Goal: Task Accomplishment & Management: Use online tool/utility

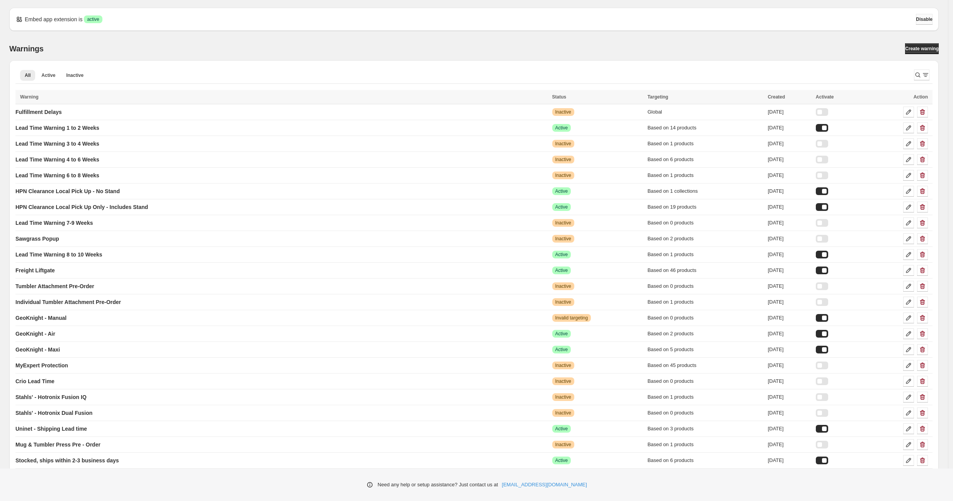
click at [924, 18] on span "Disable" at bounding box center [924, 19] width 17 height 6
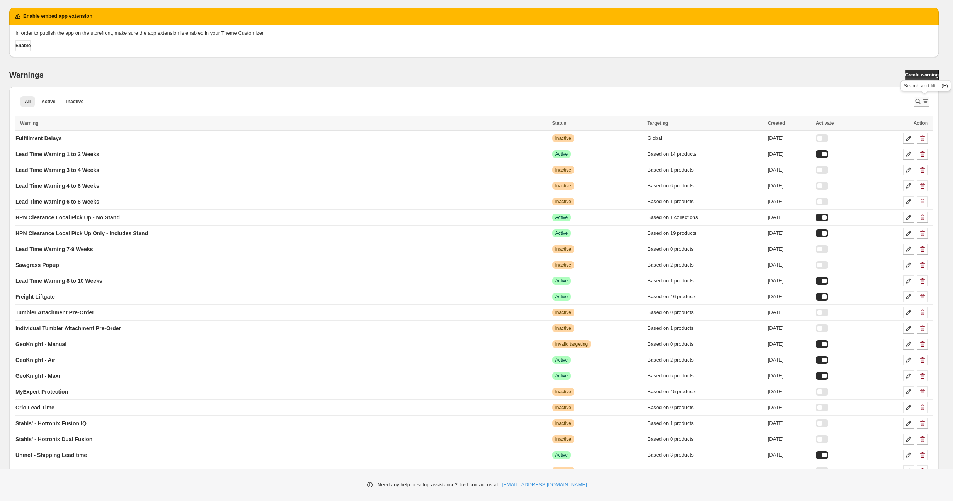
click at [929, 102] on icon "Search and filter results" at bounding box center [926, 101] width 8 height 8
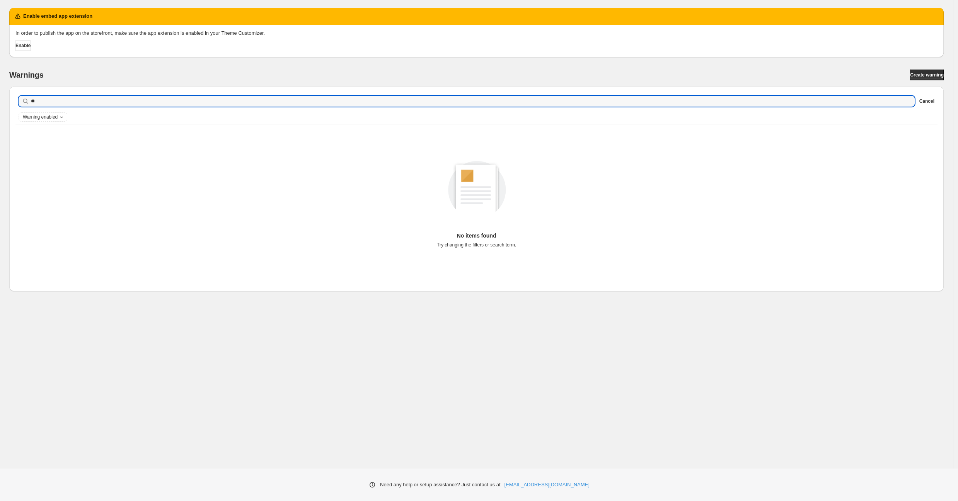
type input "*"
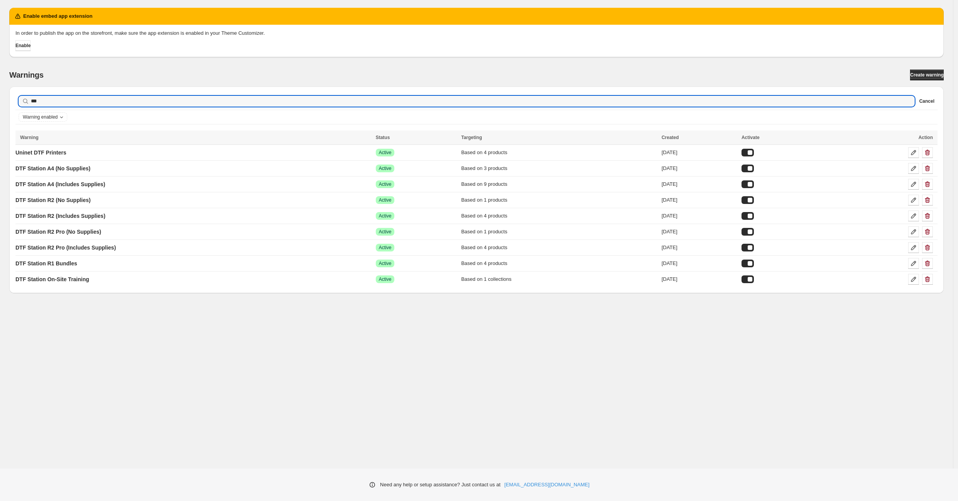
type input "***"
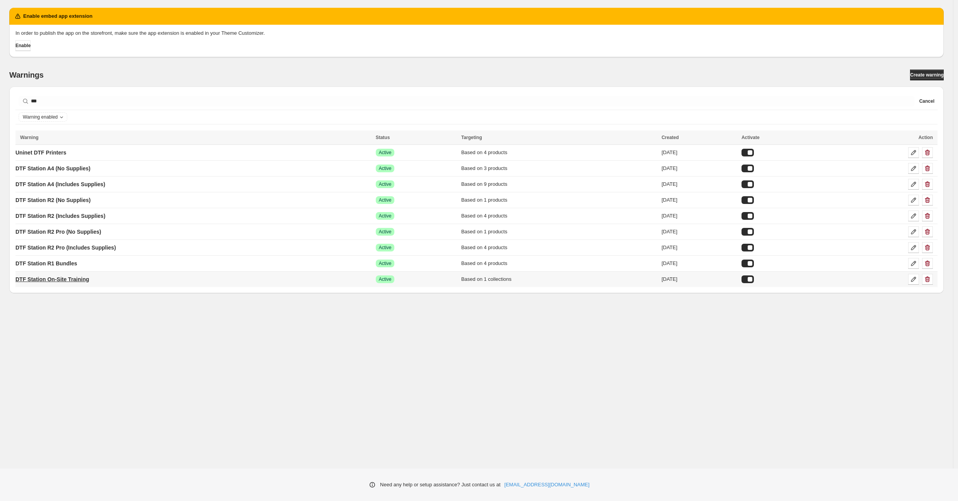
click at [66, 276] on p "DTF Station On-Site Training" at bounding box center [52, 280] width 74 height 8
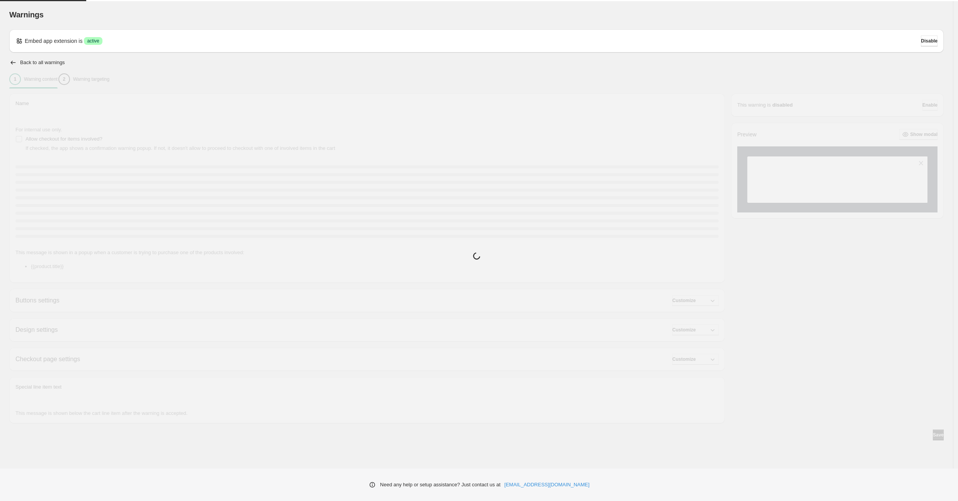
type input "**********"
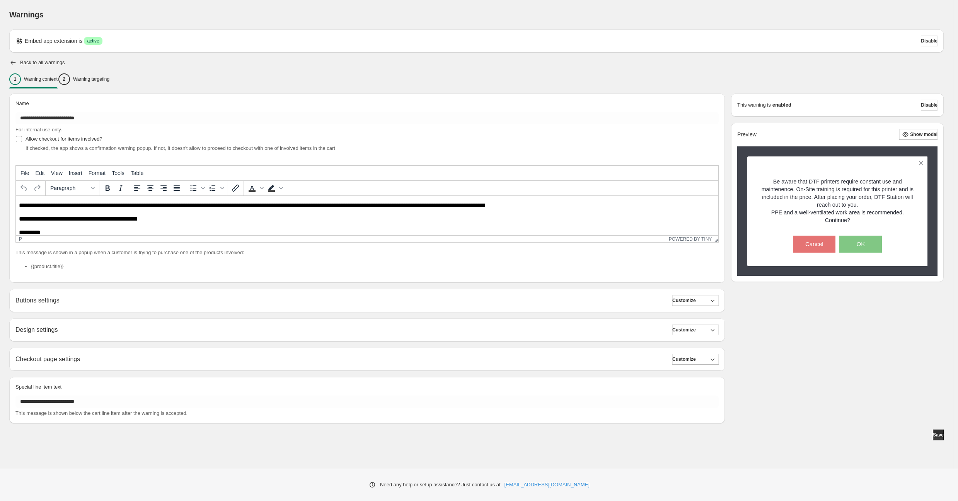
click at [326, 212] on body "**********" at bounding box center [367, 219] width 696 height 34
click at [98, 81] on p "Warning targeting" at bounding box center [91, 79] width 36 height 6
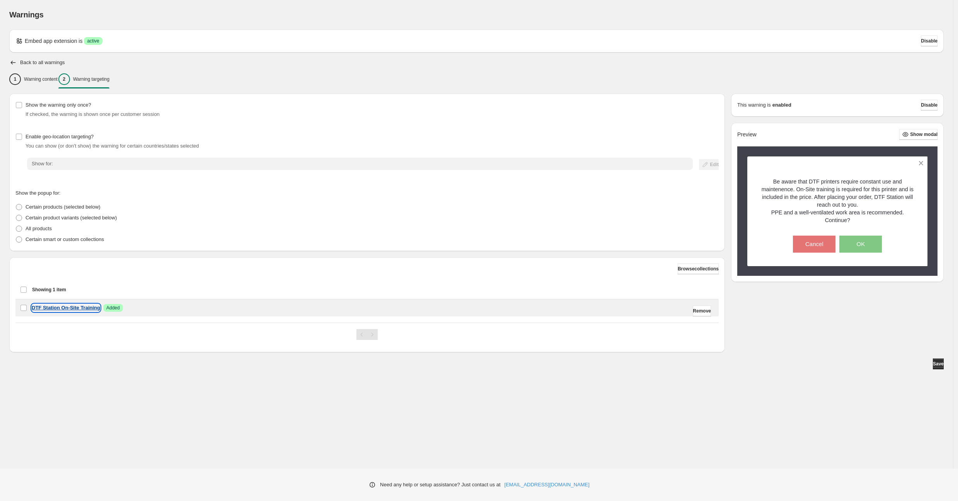
click at [65, 310] on p "DTF Station On-Site Training" at bounding box center [66, 308] width 68 height 8
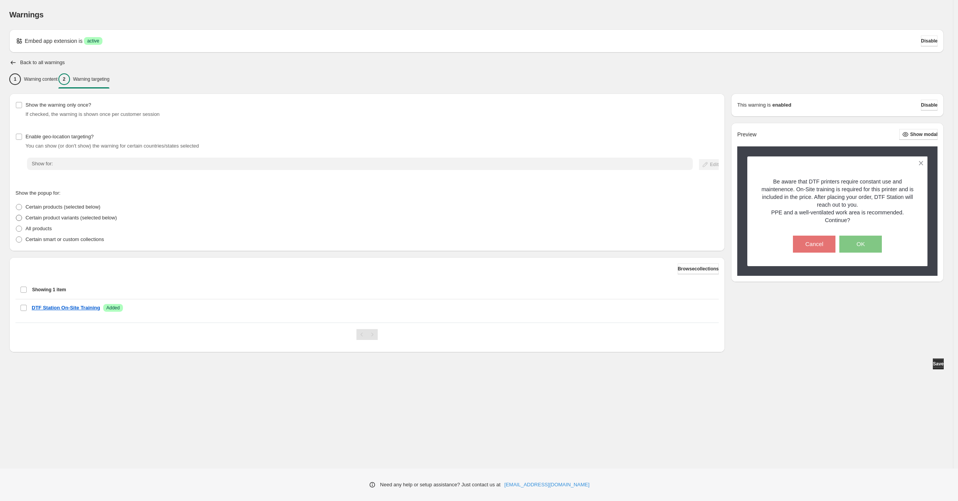
click at [80, 217] on span "Certain product variants (selected below)" at bounding box center [71, 218] width 91 height 6
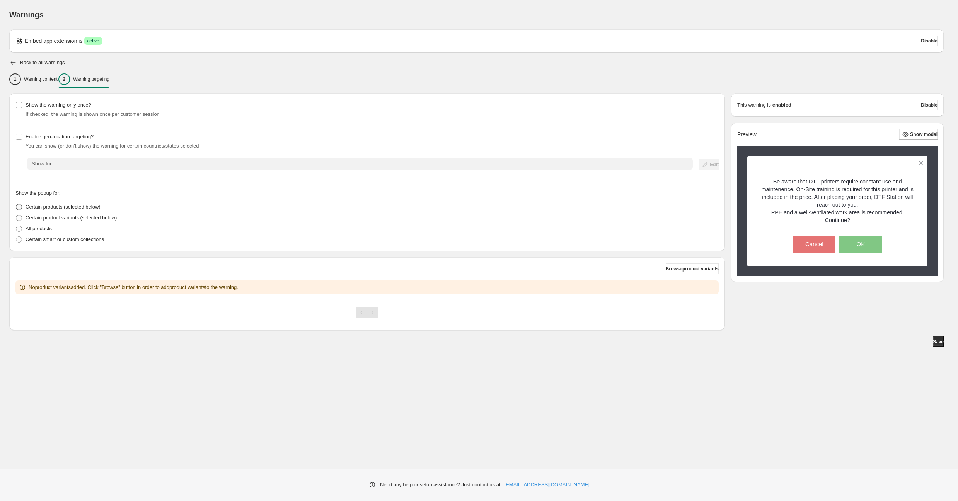
click at [74, 210] on span "Certain products (selected below)" at bounding box center [63, 207] width 75 height 6
click at [63, 239] on p "Certain smart or custom collections" at bounding box center [65, 240] width 78 height 8
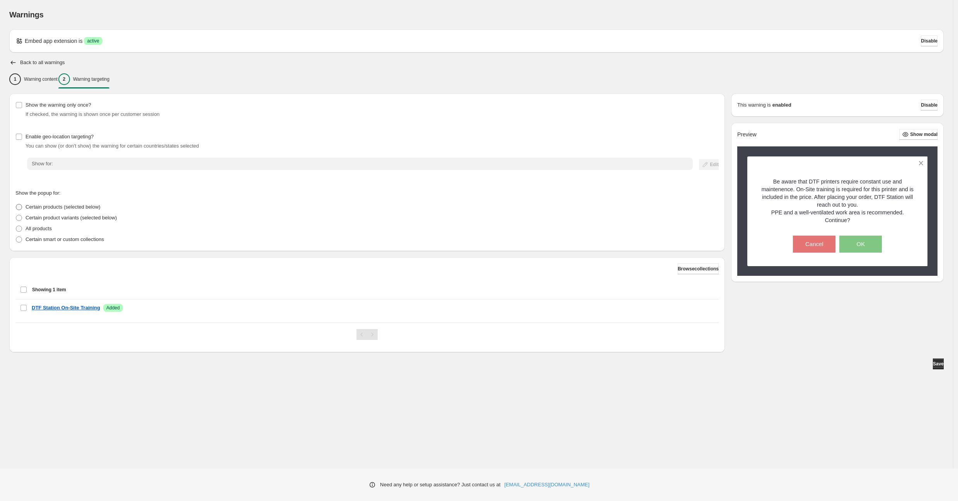
click at [45, 206] on span "Certain products (selected below)" at bounding box center [63, 207] width 75 height 6
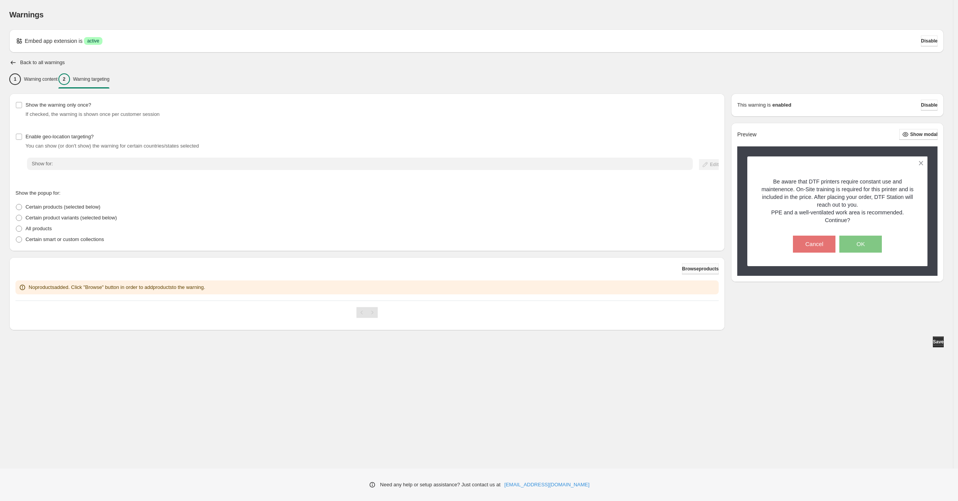
click at [689, 266] on span "Browse products" at bounding box center [700, 269] width 37 height 6
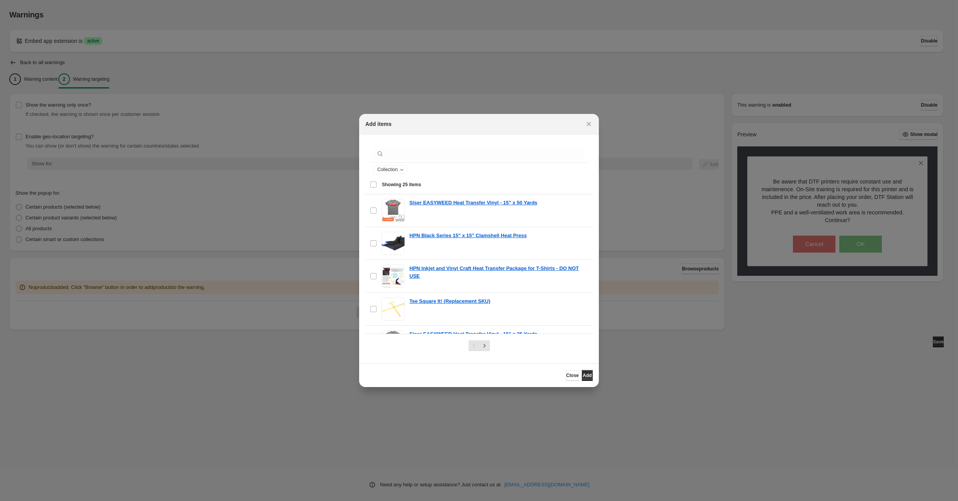
click at [444, 147] on div ":r4u:" at bounding box center [479, 153] width 218 height 17
click at [444, 155] on input ":r4u:" at bounding box center [484, 153] width 199 height 11
paste input "**********"
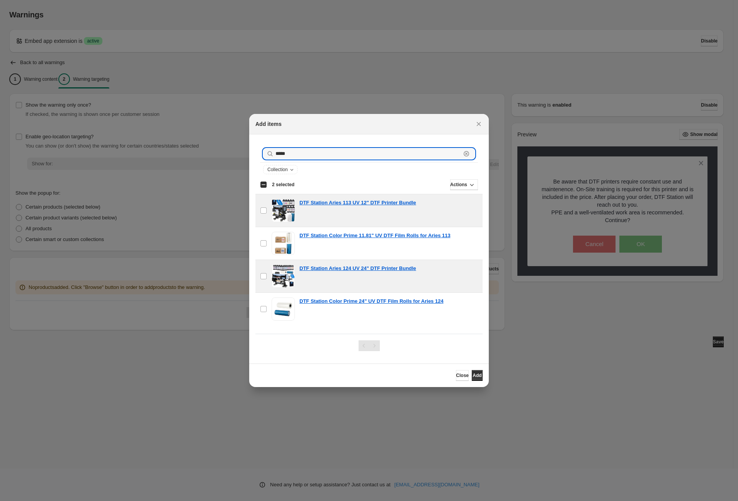
drag, startPoint x: 314, startPoint y: 154, endPoint x: 122, endPoint y: 132, distance: 193.4
click at [122, 501] on div "Add items ***** Clear Collection Showing 4 items Select all 4 items Showing 4 i…" at bounding box center [369, 501] width 738 height 0
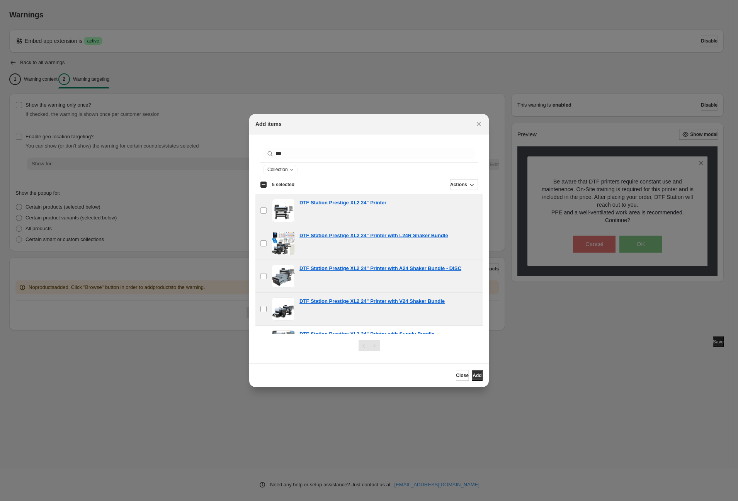
click at [267, 306] on label "checkbox" at bounding box center [264, 309] width 16 height 32
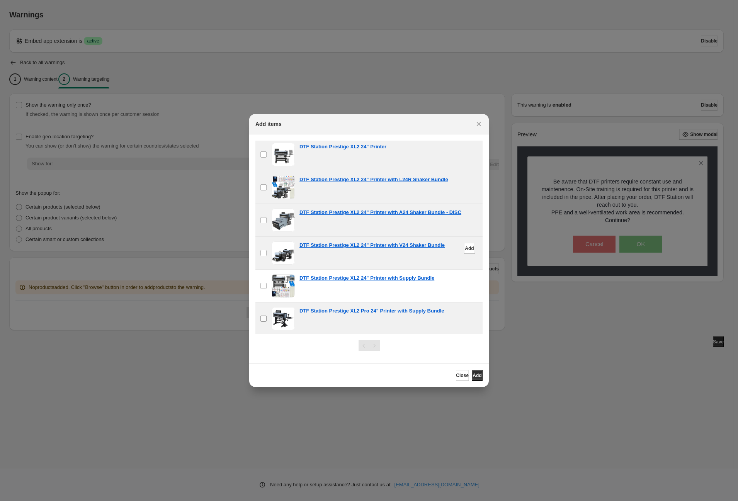
scroll to position [57, 0]
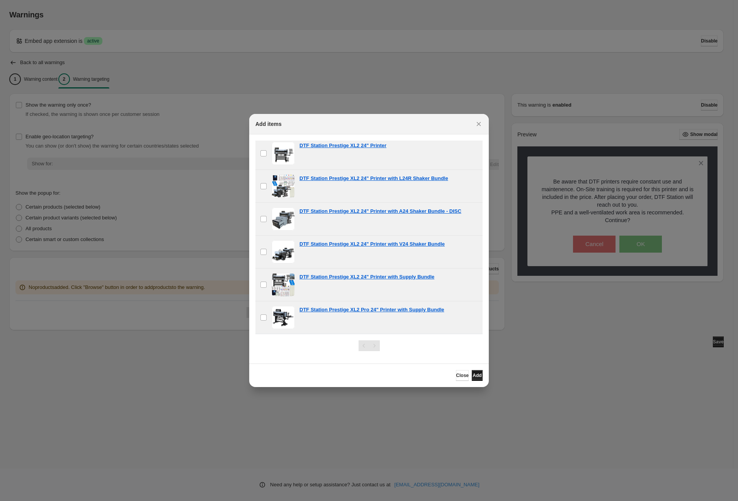
click at [472, 379] on button "Add" at bounding box center [477, 375] width 11 height 11
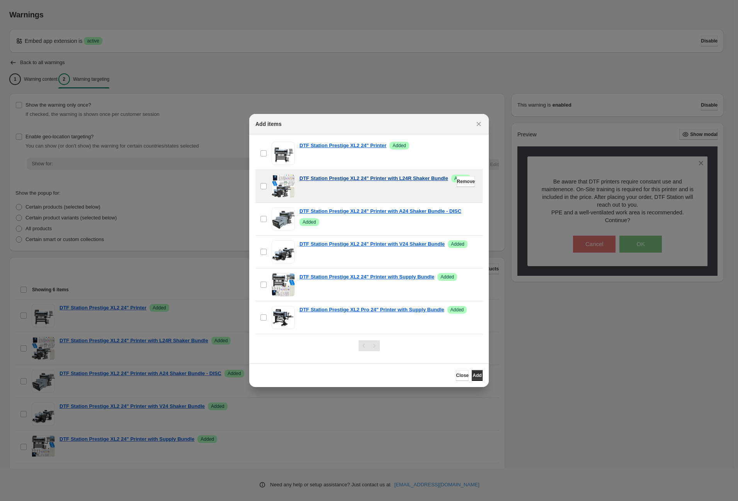
scroll to position [0, 0]
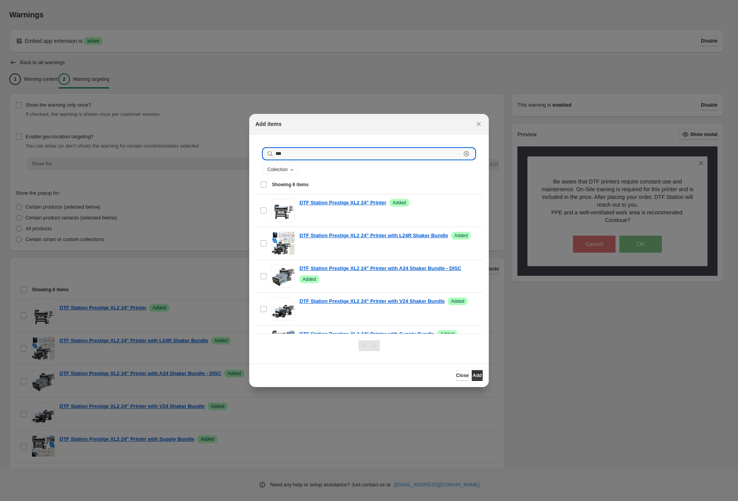
drag, startPoint x: 309, startPoint y: 154, endPoint x: 172, endPoint y: 141, distance: 137.9
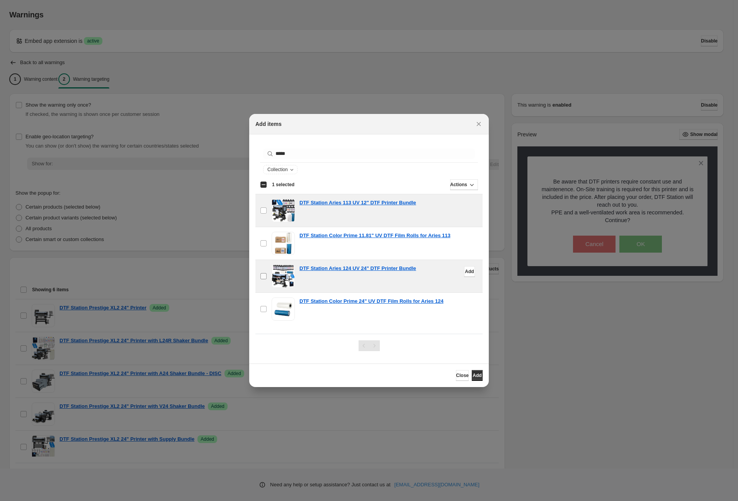
click at [259, 272] on label "checkbox" at bounding box center [264, 276] width 16 height 32
click at [475, 373] on span "Add" at bounding box center [477, 376] width 9 height 6
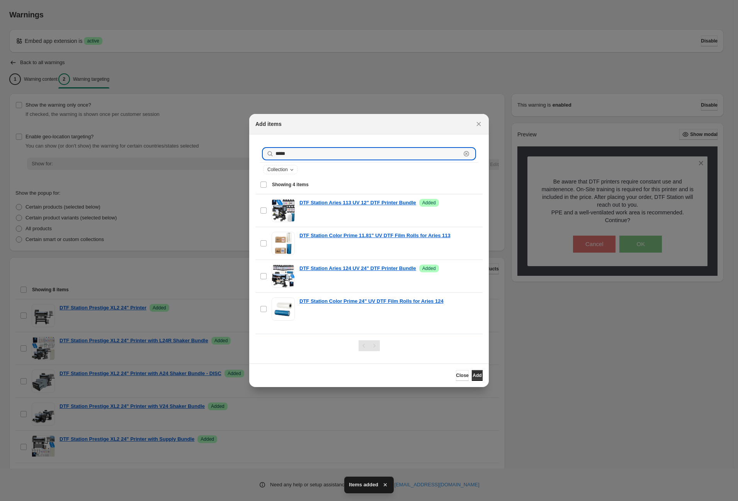
drag, startPoint x: 308, startPoint y: 158, endPoint x: 103, endPoint y: 133, distance: 206.7
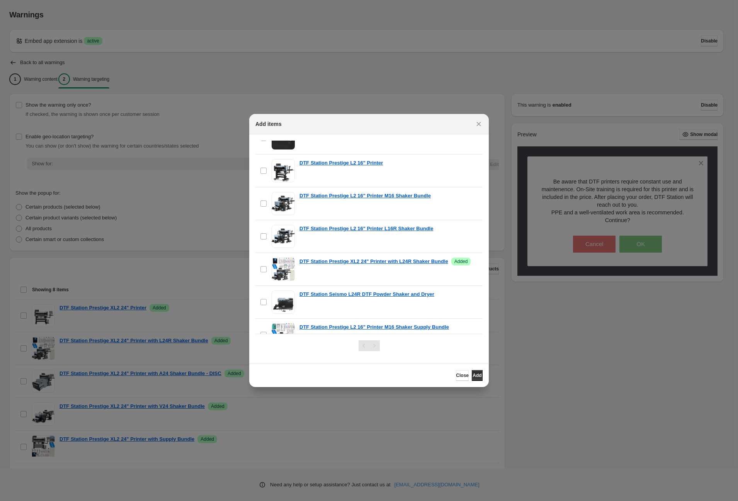
scroll to position [172, 0]
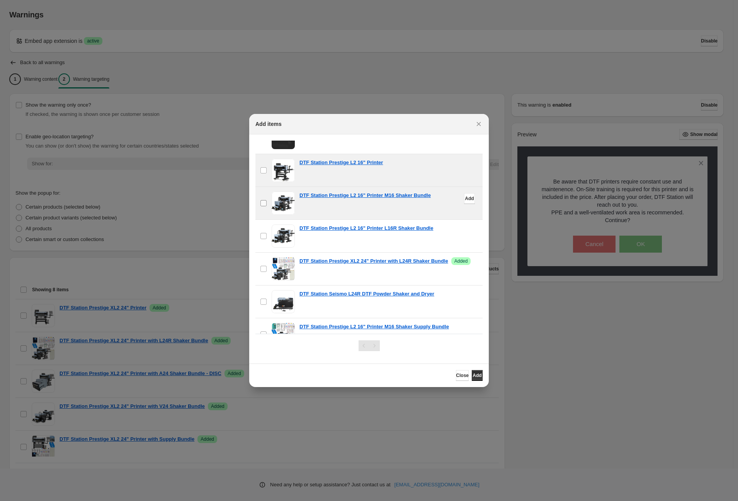
click at [264, 198] on label "checkbox" at bounding box center [264, 203] width 16 height 32
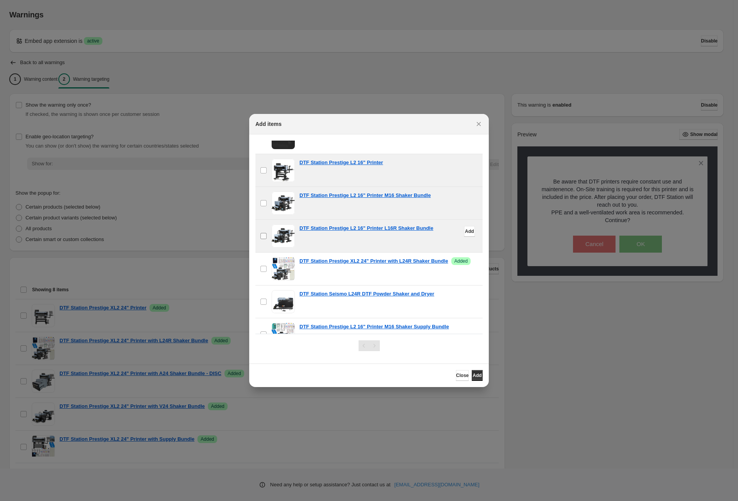
click at [259, 235] on label "checkbox" at bounding box center [264, 236] width 16 height 32
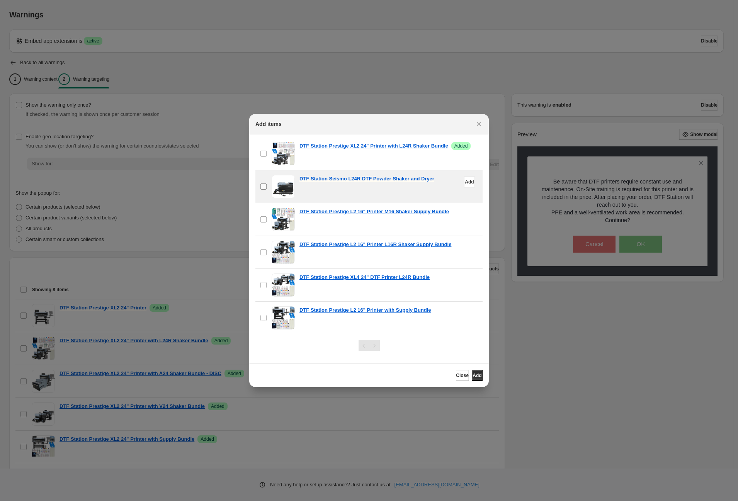
scroll to position [288, 0]
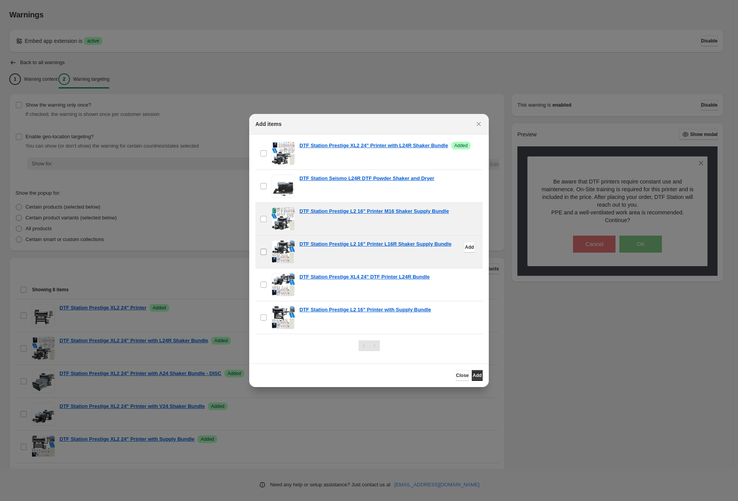
click at [264, 256] on label "checkbox" at bounding box center [264, 252] width 16 height 32
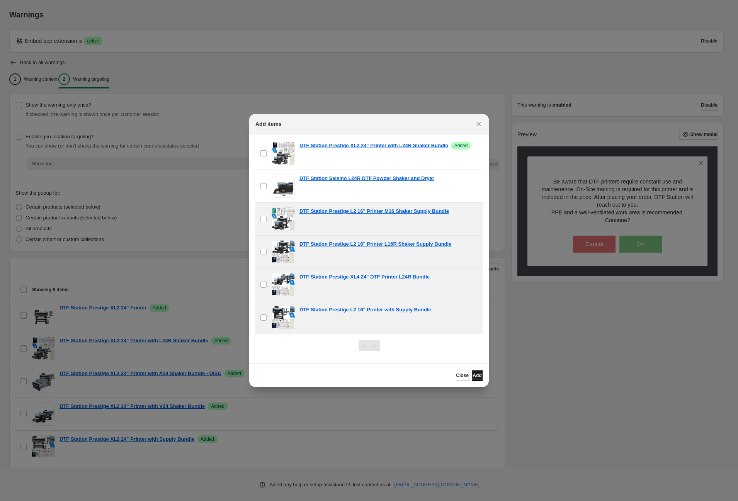
click at [478, 379] on button "Add" at bounding box center [477, 375] width 11 height 11
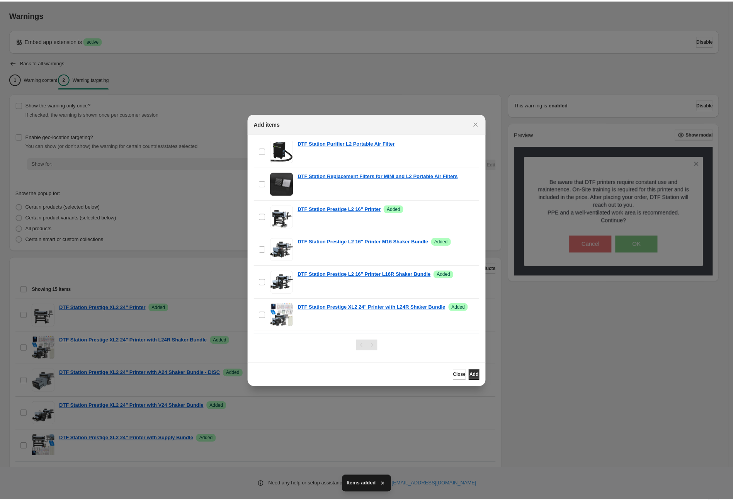
scroll to position [0, 0]
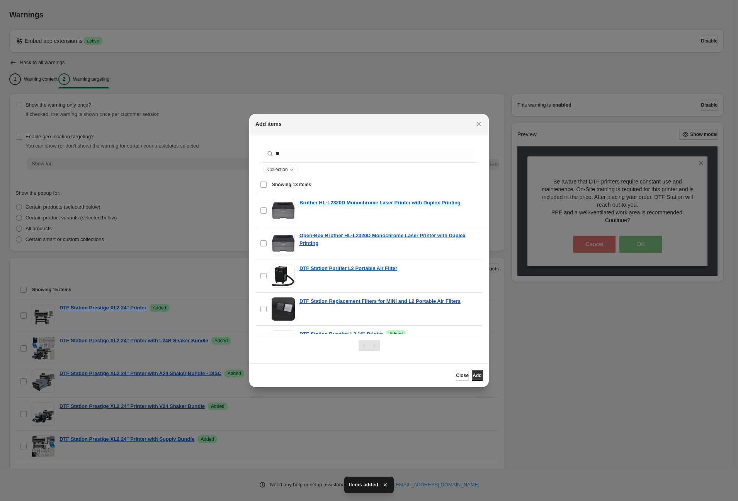
click at [356, 161] on div "** Clear" at bounding box center [369, 153] width 218 height 17
click at [351, 150] on input "**" at bounding box center [369, 153] width 186 height 11
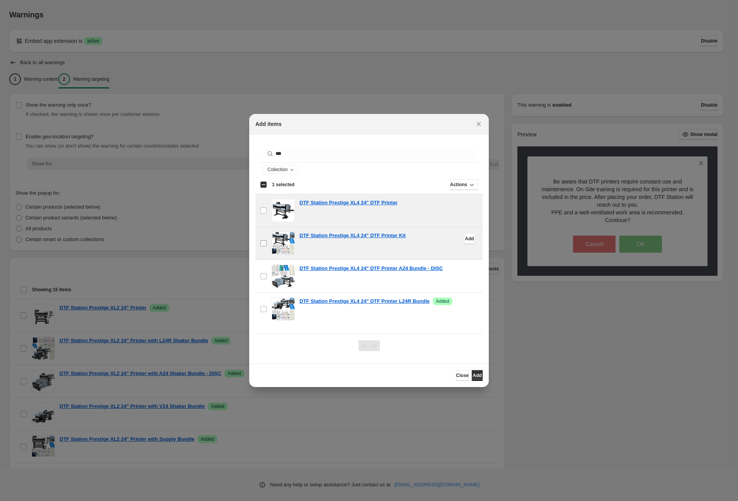
click at [266, 237] on label "checkbox" at bounding box center [264, 243] width 16 height 32
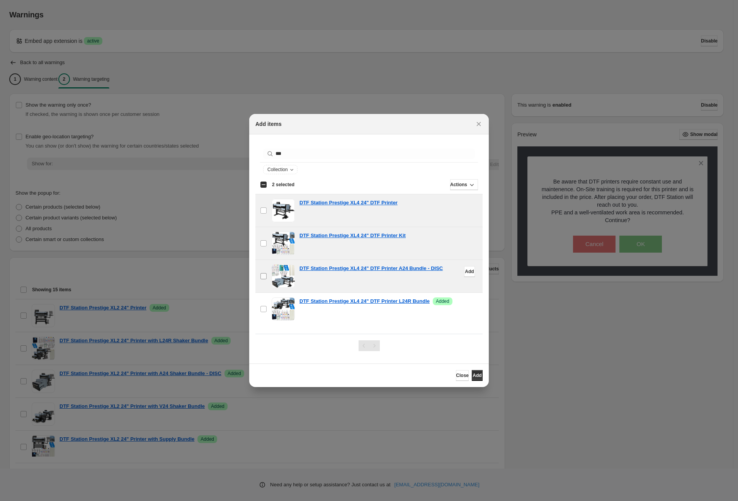
click at [264, 268] on label "checkbox" at bounding box center [264, 276] width 16 height 32
click at [473, 379] on span "Add" at bounding box center [477, 376] width 9 height 6
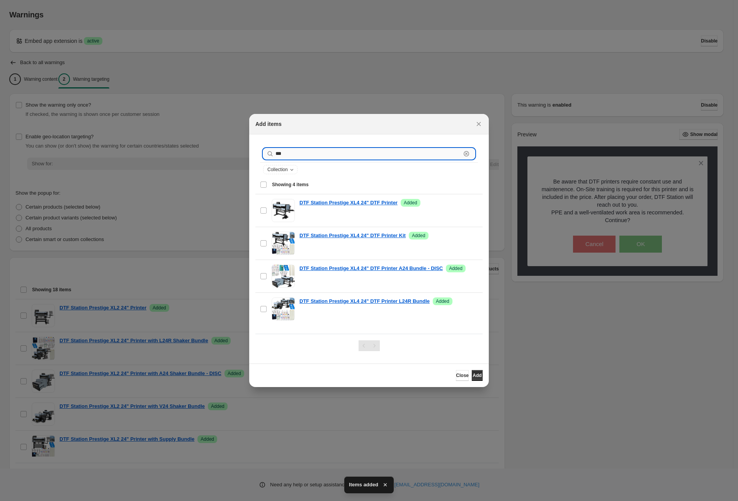
click at [293, 155] on input "***" at bounding box center [369, 153] width 186 height 11
type input "***"
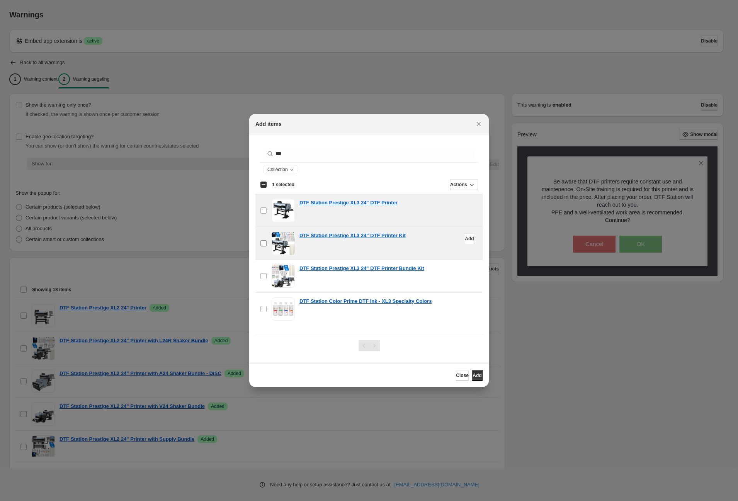
click at [264, 239] on label "checkbox" at bounding box center [264, 243] width 16 height 32
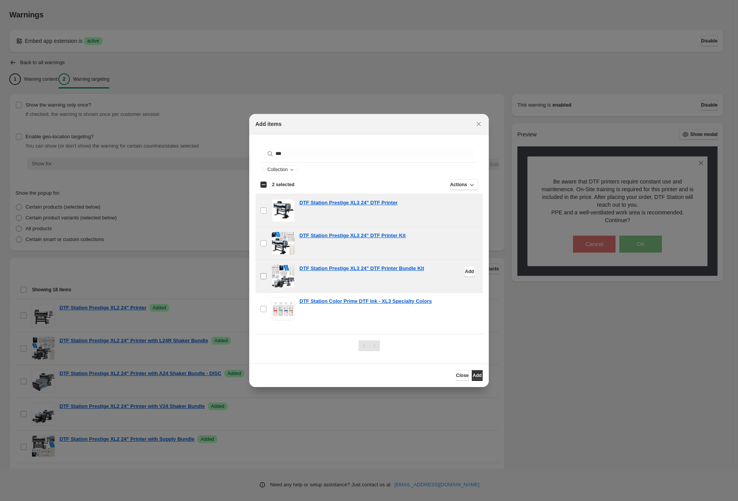
click at [259, 268] on label "checkbox" at bounding box center [264, 276] width 16 height 32
click at [473, 373] on span "Add" at bounding box center [477, 376] width 9 height 6
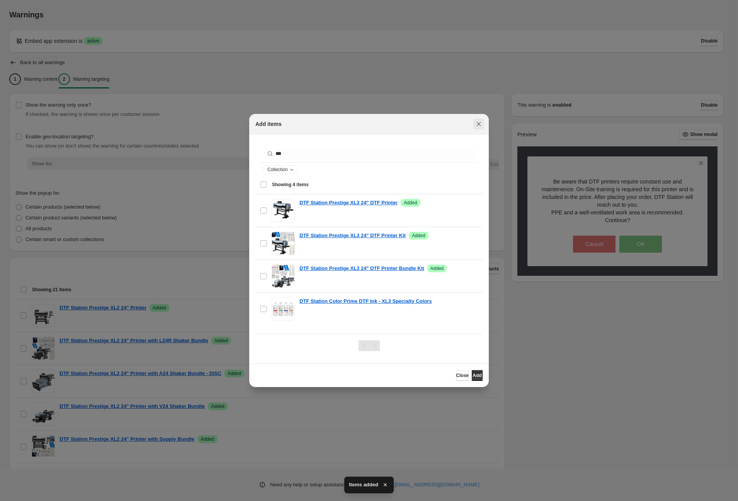
click at [481, 126] on icon "Close" at bounding box center [479, 124] width 8 height 8
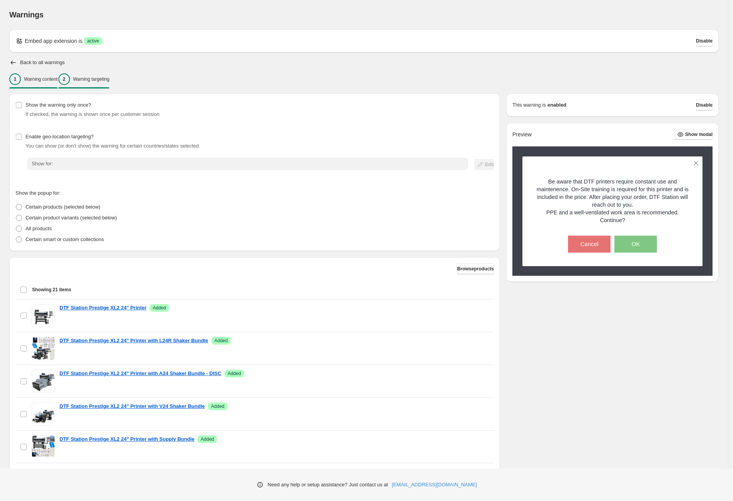
click at [21, 79] on div "1" at bounding box center [15, 79] width 12 height 12
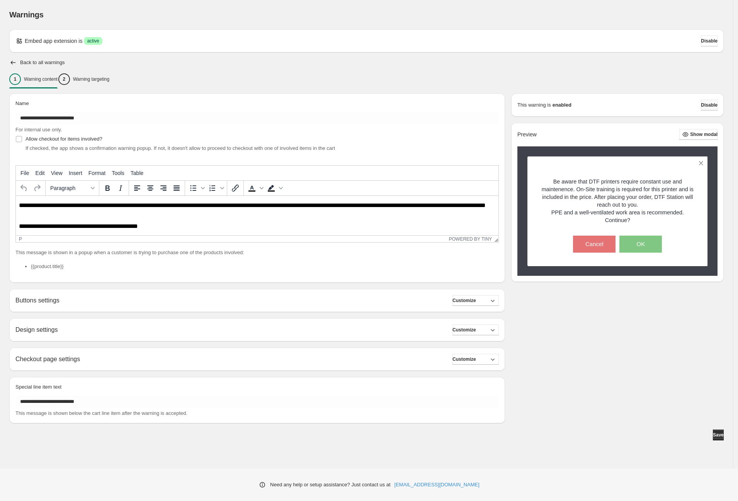
click at [702, 104] on span "Disable" at bounding box center [709, 105] width 17 height 6
click at [709, 101] on button "Disable" at bounding box center [709, 105] width 17 height 11
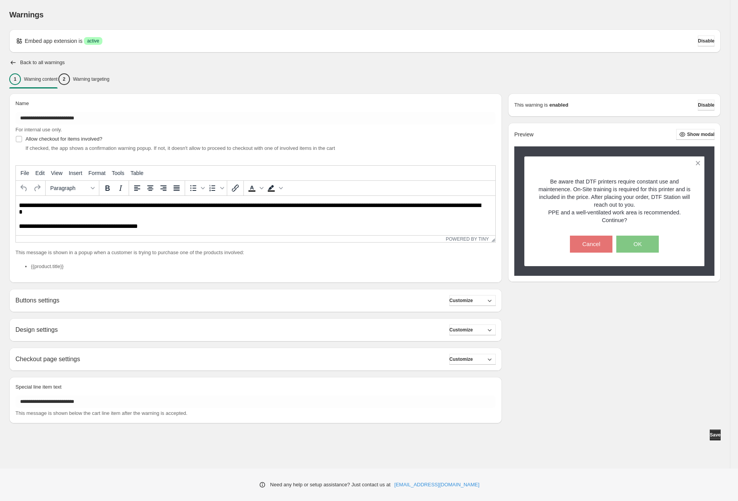
click at [709, 108] on span "Disable" at bounding box center [706, 105] width 17 height 6
click at [707, 106] on span "Disable" at bounding box center [706, 105] width 17 height 6
click at [712, 434] on span "Save" at bounding box center [715, 435] width 11 height 6
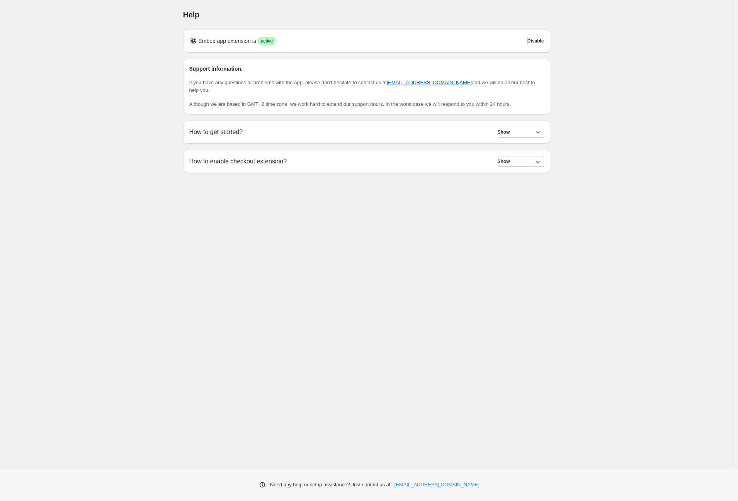
drag, startPoint x: 366, startPoint y: 240, endPoint x: 501, endPoint y: 59, distance: 226.5
click at [367, 237] on div "Help. This page is ready Help Embed app extension is Success active Disable Sup…" at bounding box center [366, 234] width 733 height 469
